Goal: Task Accomplishment & Management: Complete application form

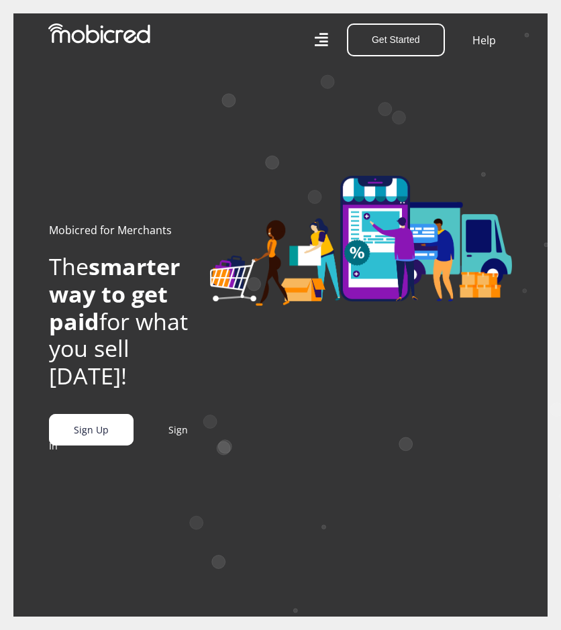
scroll to position [0, 1609]
click at [86, 437] on link "Sign Up" at bounding box center [91, 430] width 84 height 32
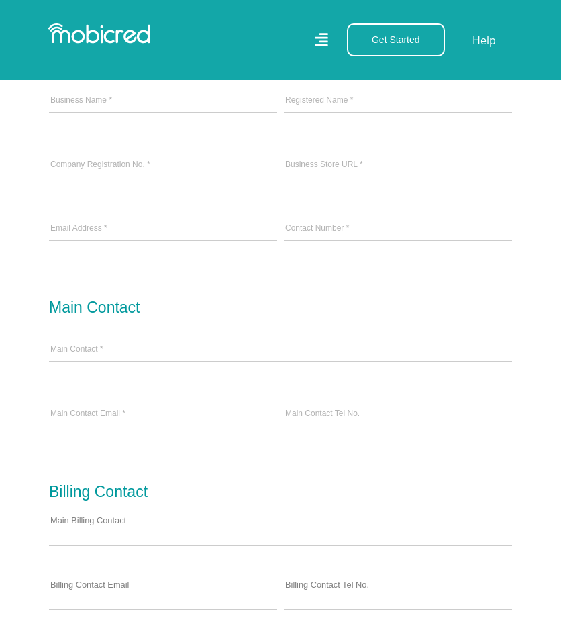
scroll to position [671, 0]
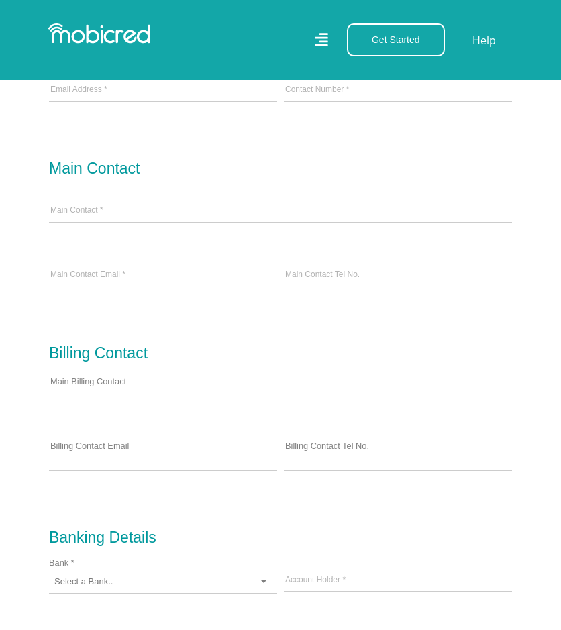
click at [452, 239] on div "Main Contact *" at bounding box center [280, 212] width 469 height 64
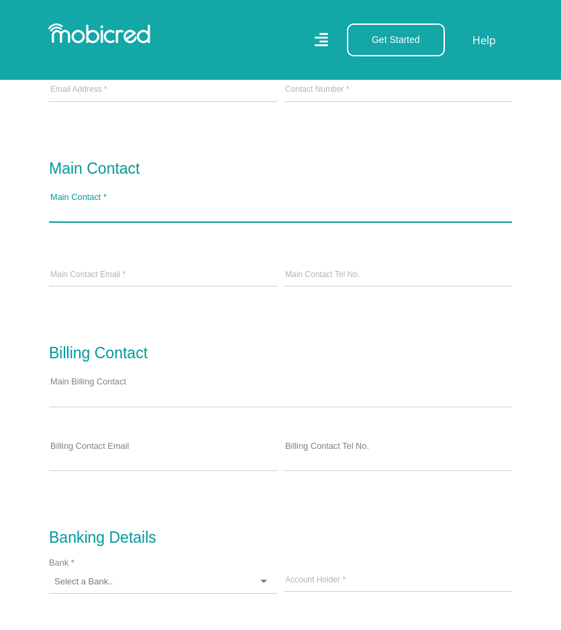
click at [400, 221] on input "Main Contact *" at bounding box center [280, 211] width 463 height 20
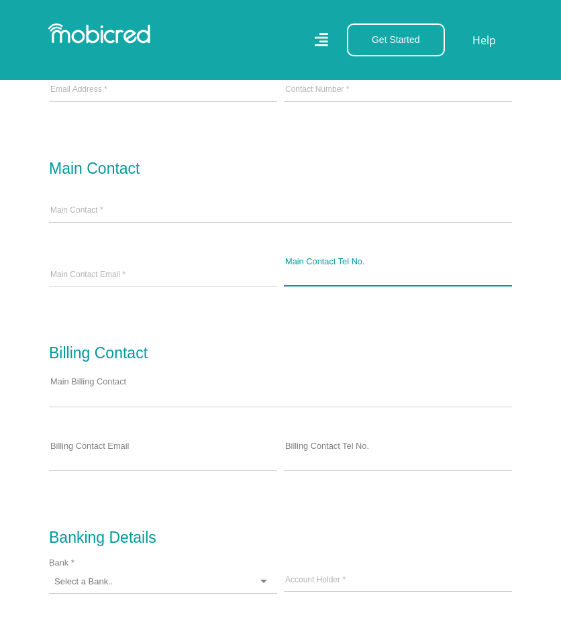
click at [422, 276] on input "Main Contact Tel No." at bounding box center [398, 276] width 228 height 20
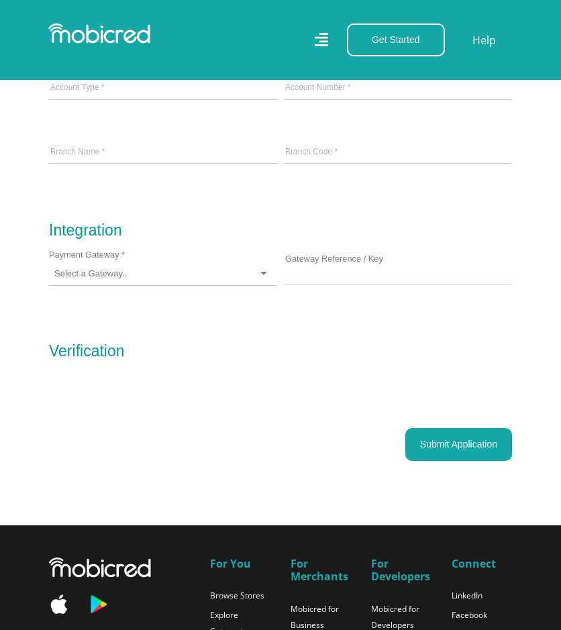
scroll to position [1274, 0]
